Goal: Transaction & Acquisition: Book appointment/travel/reservation

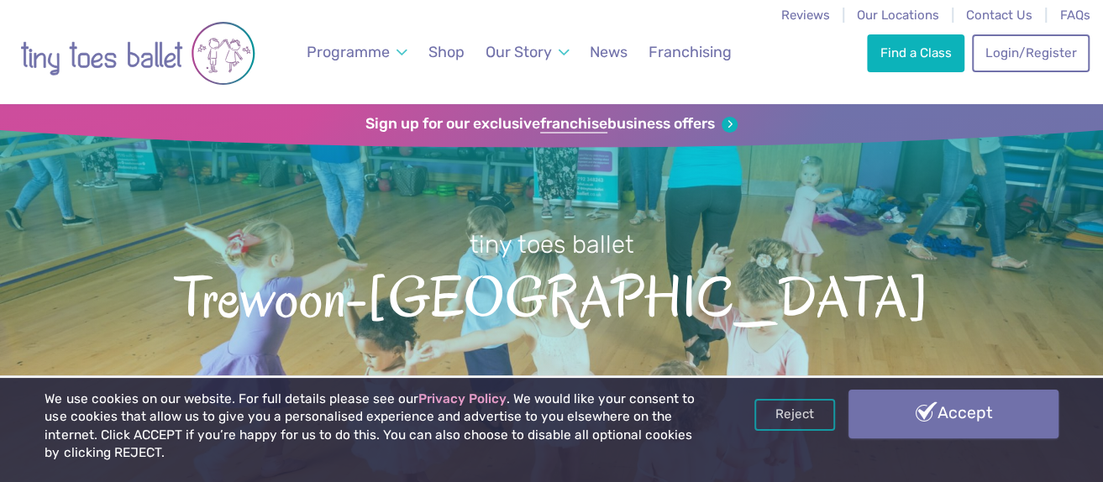
click at [925, 416] on link "Accept" at bounding box center [953, 414] width 210 height 49
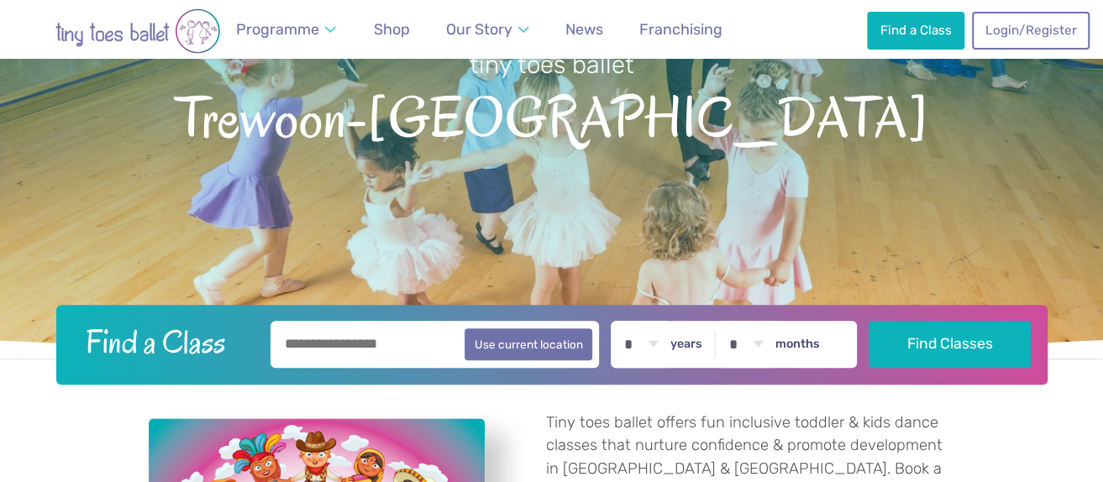
scroll to position [180, 0]
click at [356, 344] on input "text" at bounding box center [434, 344] width 329 height 47
type input "********"
click at [770, 343] on select "* * * * * * * * * * ** **" at bounding box center [746, 344] width 52 height 47
select select "*"
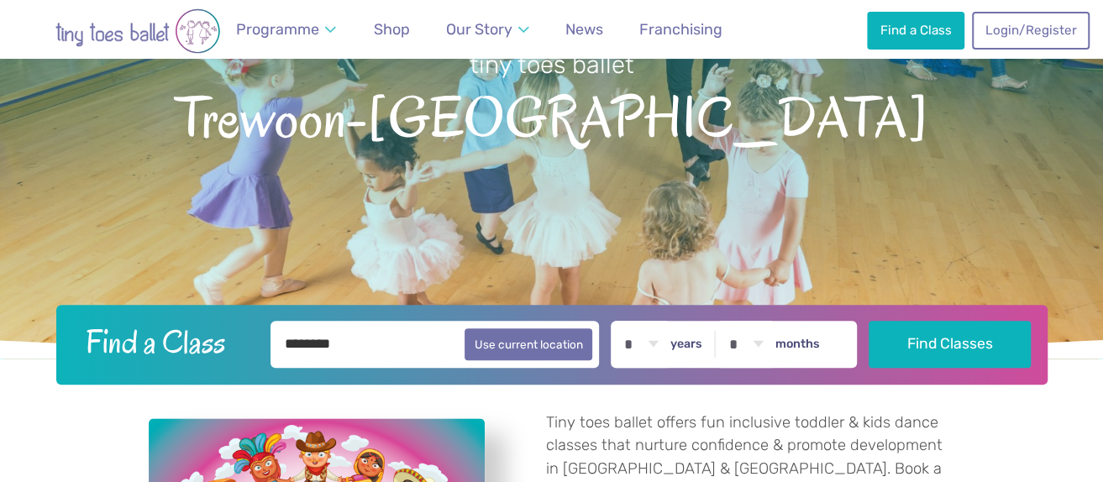
click at [733, 321] on select "* * * * * * * * * * ** **" at bounding box center [746, 344] width 52 height 47
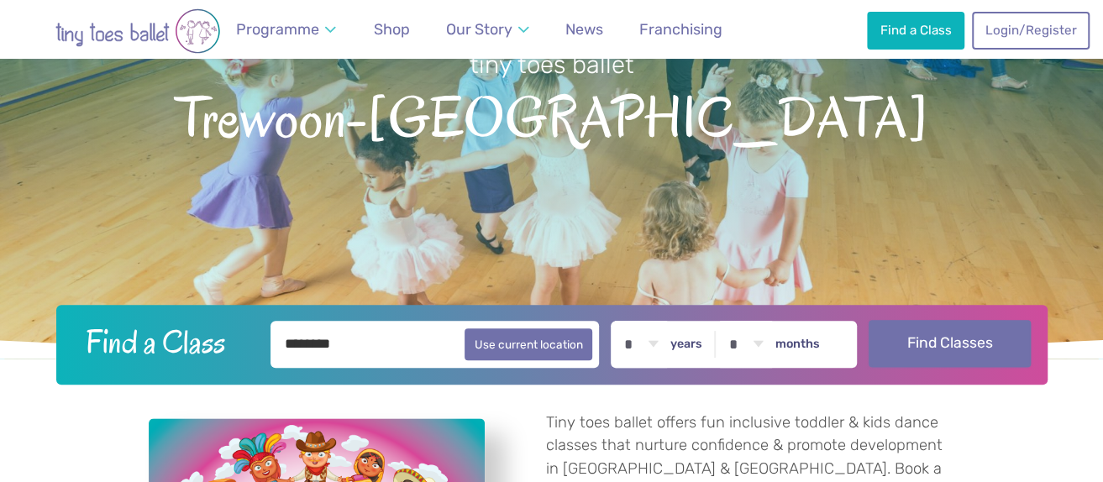
click at [939, 333] on button "Find Classes" at bounding box center [949, 343] width 162 height 47
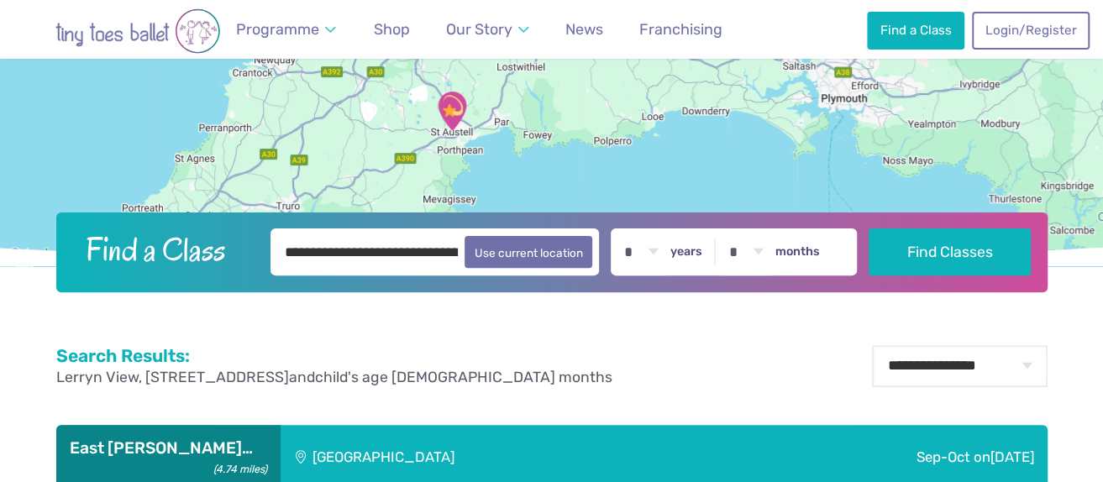
scroll to position [295, 0]
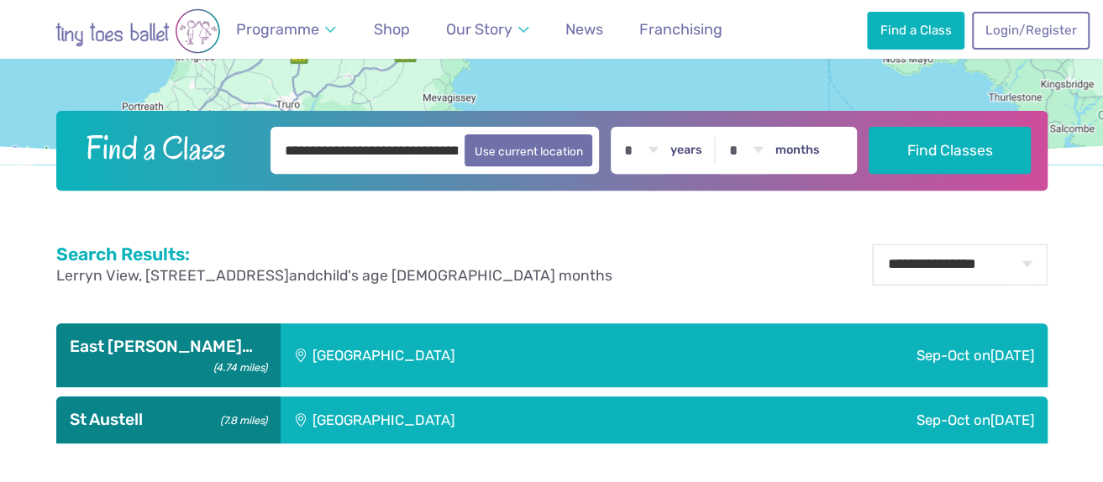
click at [501, 427] on div "[GEOGRAPHIC_DATA]" at bounding box center [496, 419] width 433 height 47
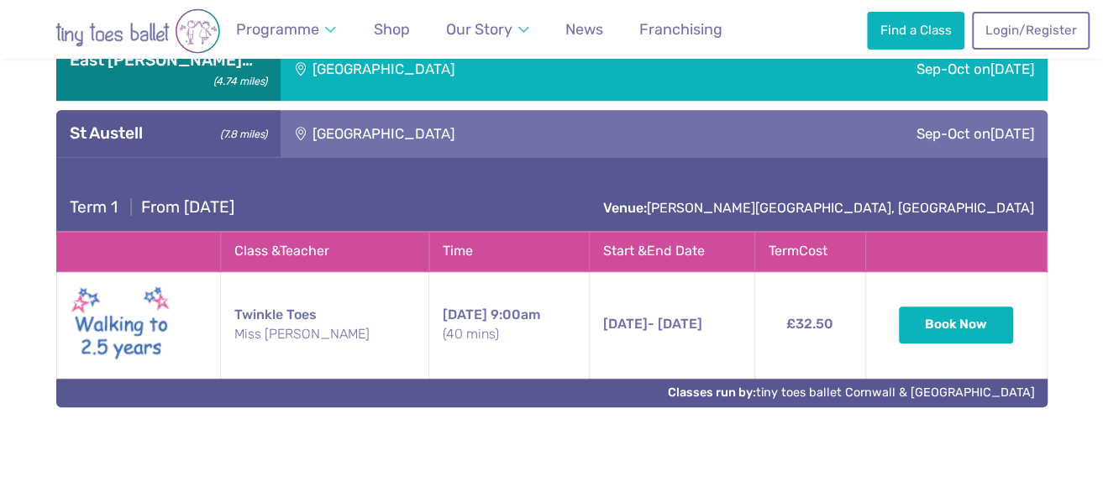
scroll to position [582, 0]
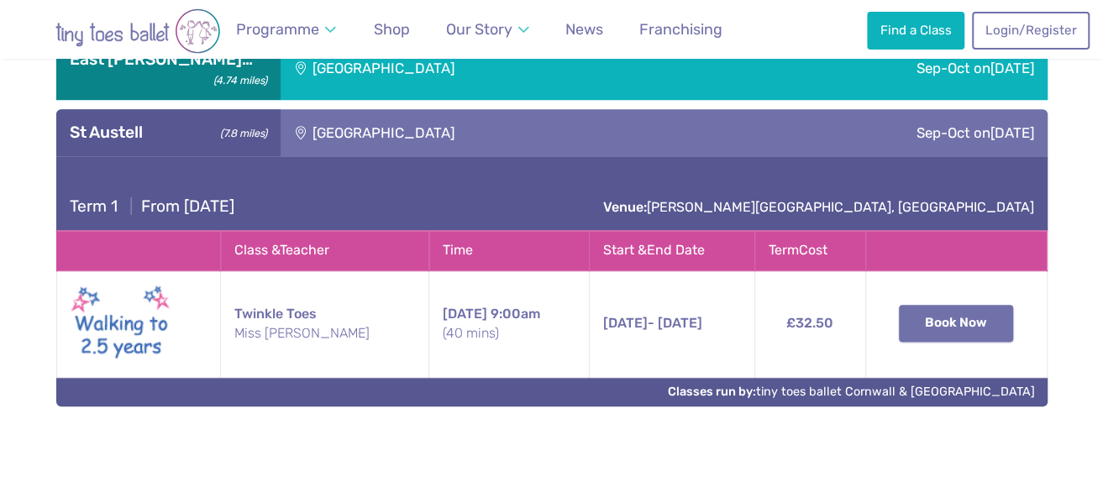
click at [962, 321] on button "Book Now" at bounding box center [956, 323] width 114 height 37
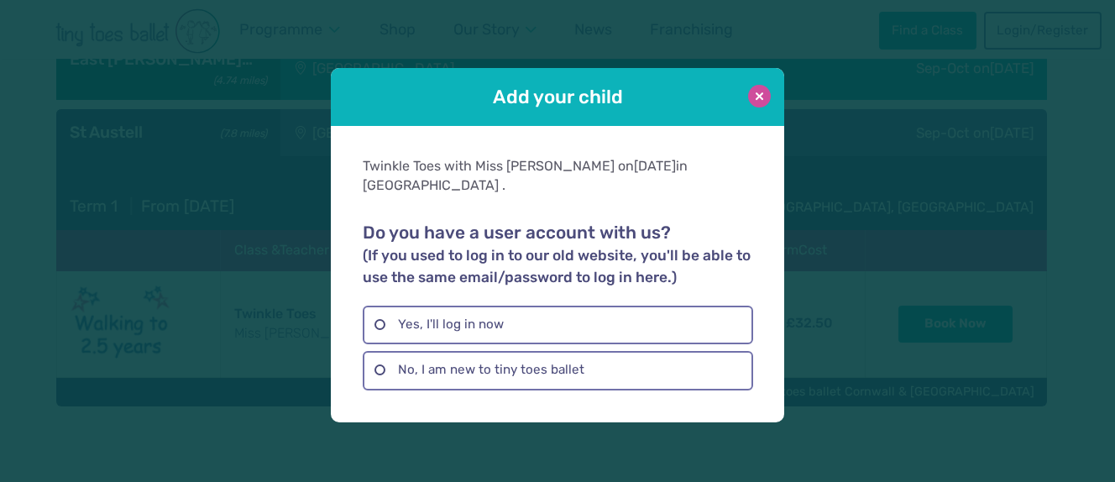
click at [762, 107] on button at bounding box center [759, 96] width 23 height 23
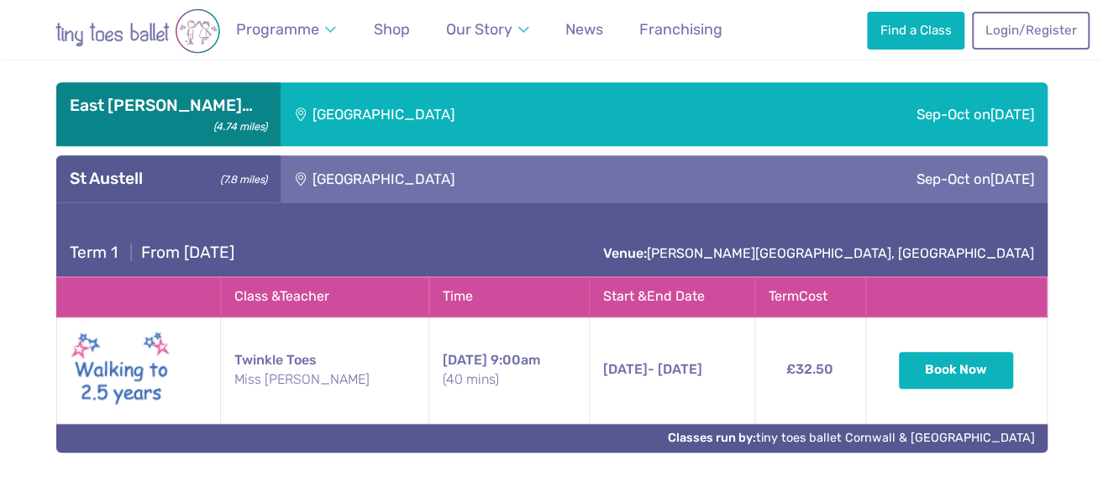
scroll to position [531, 0]
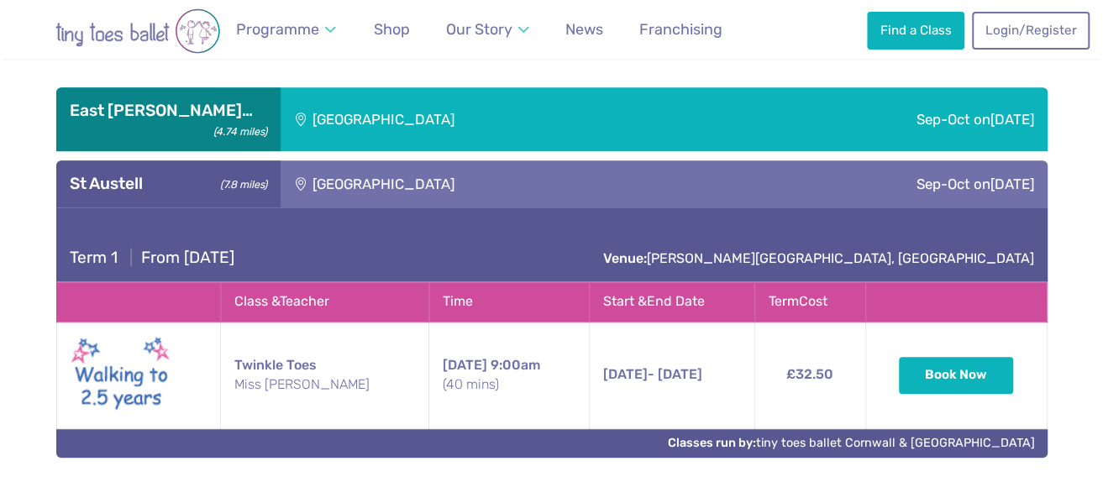
click at [602, 119] on div "[GEOGRAPHIC_DATA]" at bounding box center [496, 119] width 433 height 65
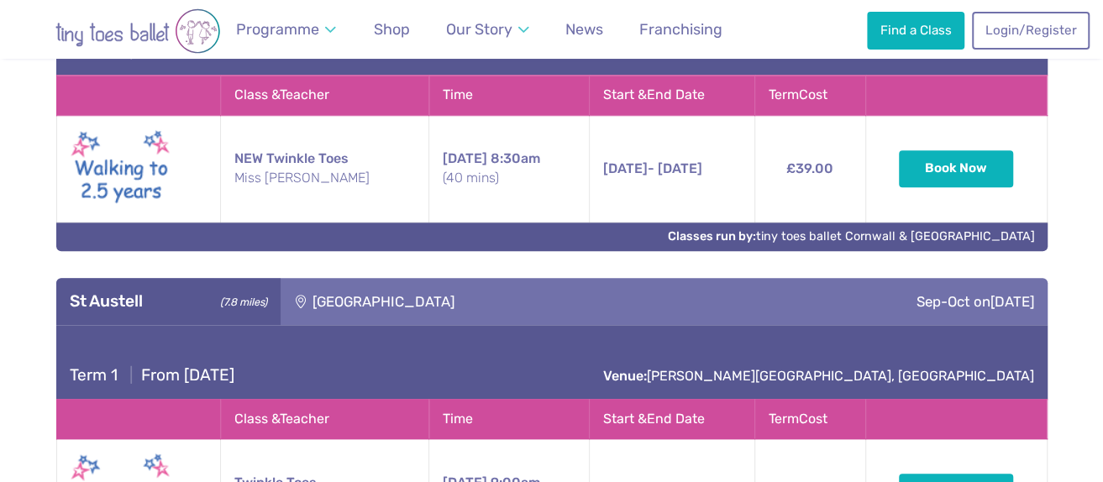
scroll to position [680, 0]
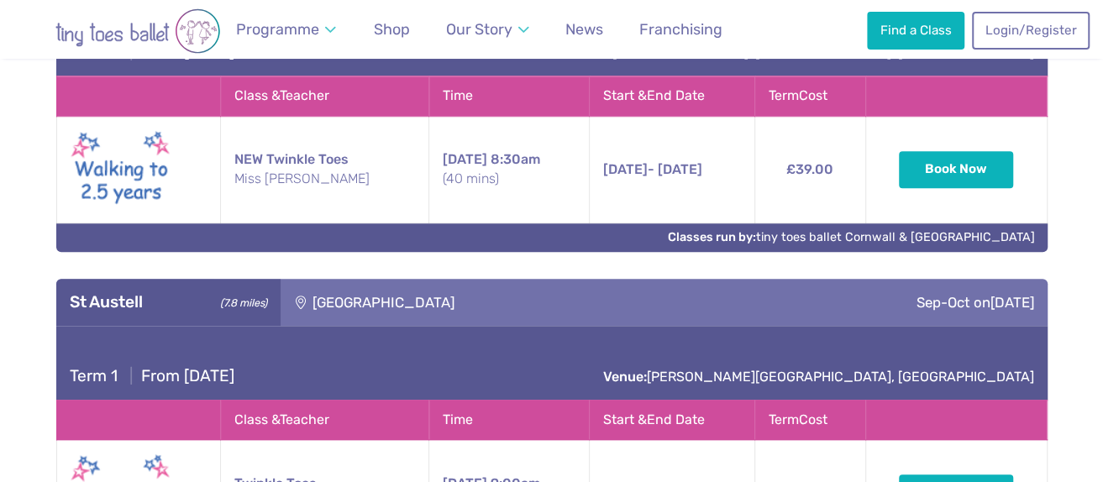
drag, startPoint x: 831, startPoint y: 339, endPoint x: 647, endPoint y: 282, distance: 192.6
click at [647, 282] on li "St Austell (7.8 miles) St Austell Leisure Centre Sep-Oct on Sunday Term 1 | Fro…" at bounding box center [551, 436] width 991 height 315
